Goal: Complete application form

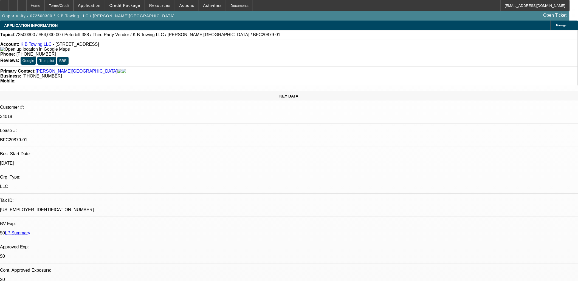
select select "0"
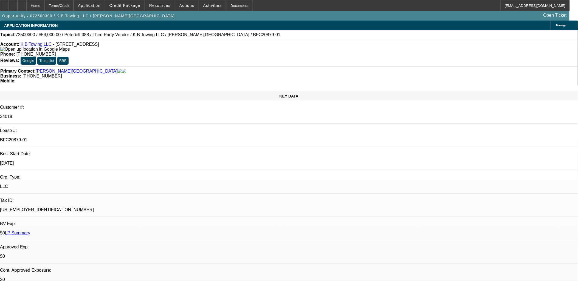
select select "0"
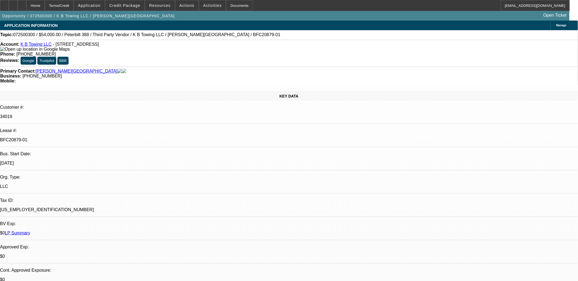
select select "0"
select select "1"
select select "6"
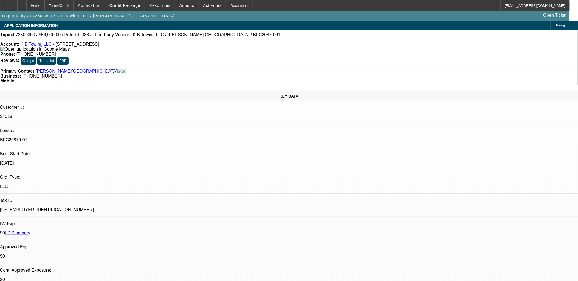
select select "1"
select select "6"
select select "1"
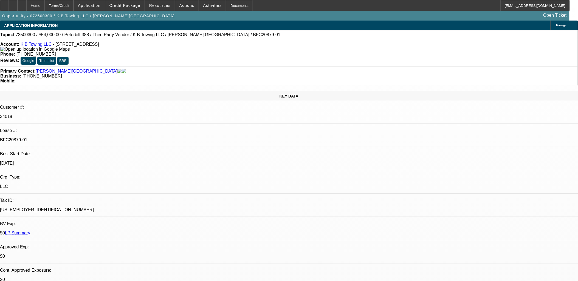
select select "6"
select select "1"
select select "6"
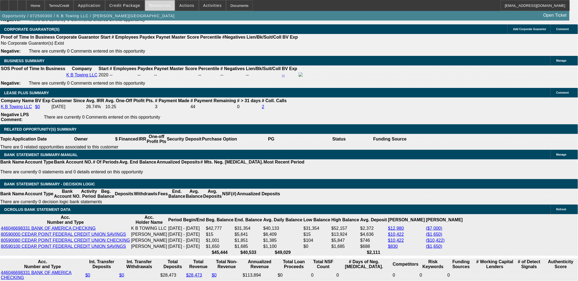
scroll to position [945, 0]
